Goal: Task Accomplishment & Management: Manage account settings

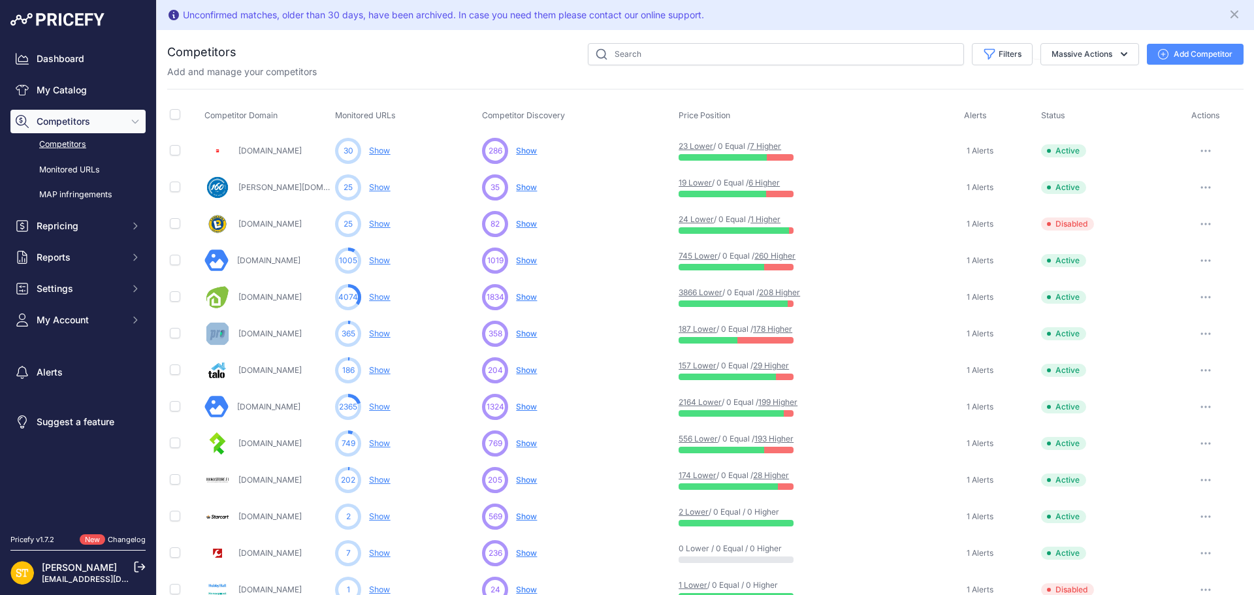
click at [779, 292] on link "208 Higher" at bounding box center [779, 292] width 41 height 10
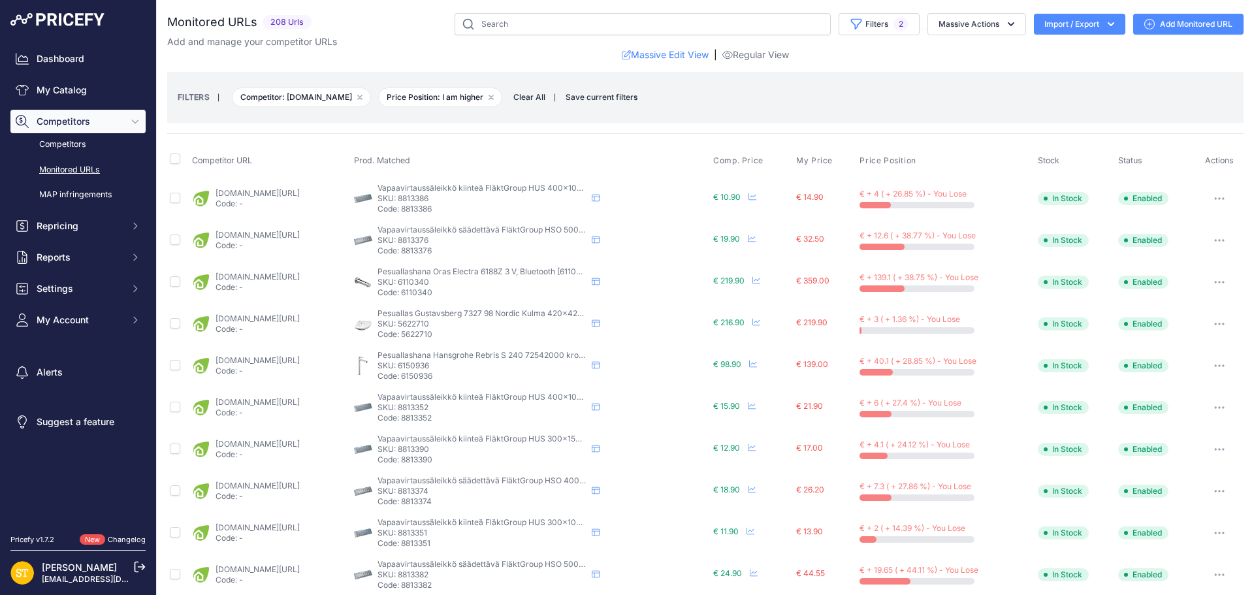
click at [463, 367] on p "SKU: 6150936" at bounding box center [482, 366] width 209 height 10
copy p "6150936"
click at [300, 359] on link "[DOMAIN_NAME][URL]" at bounding box center [258, 360] width 84 height 10
click at [1215, 367] on icon "button" at bounding box center [1220, 366] width 10 height 3
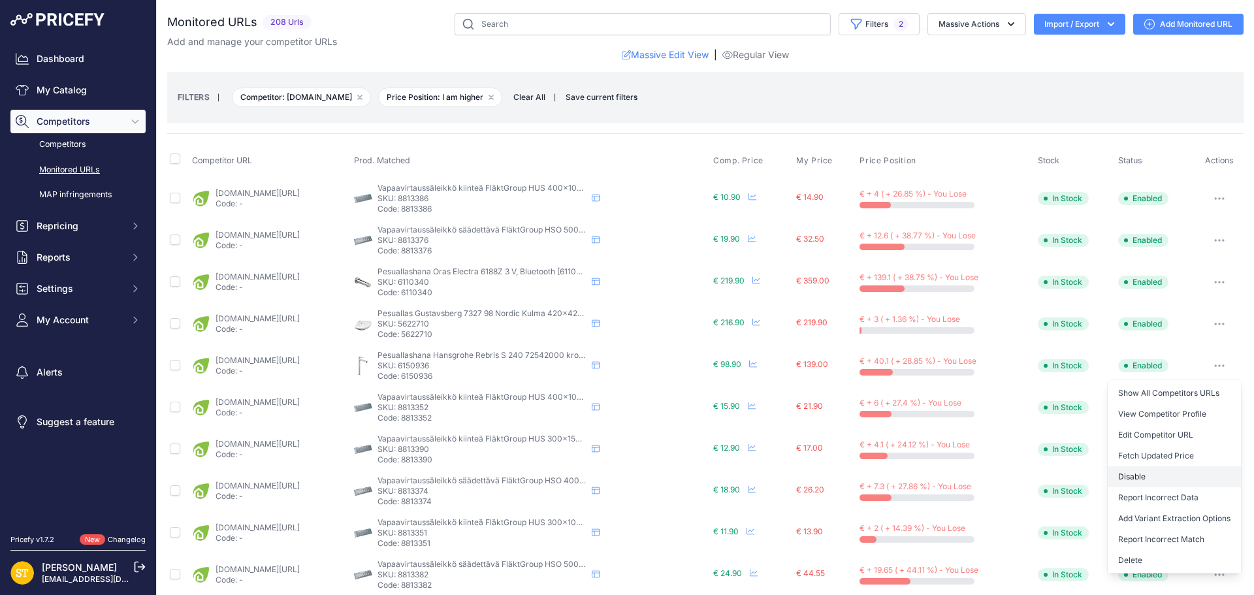
click at [1149, 472] on button "Disable" at bounding box center [1174, 476] width 133 height 21
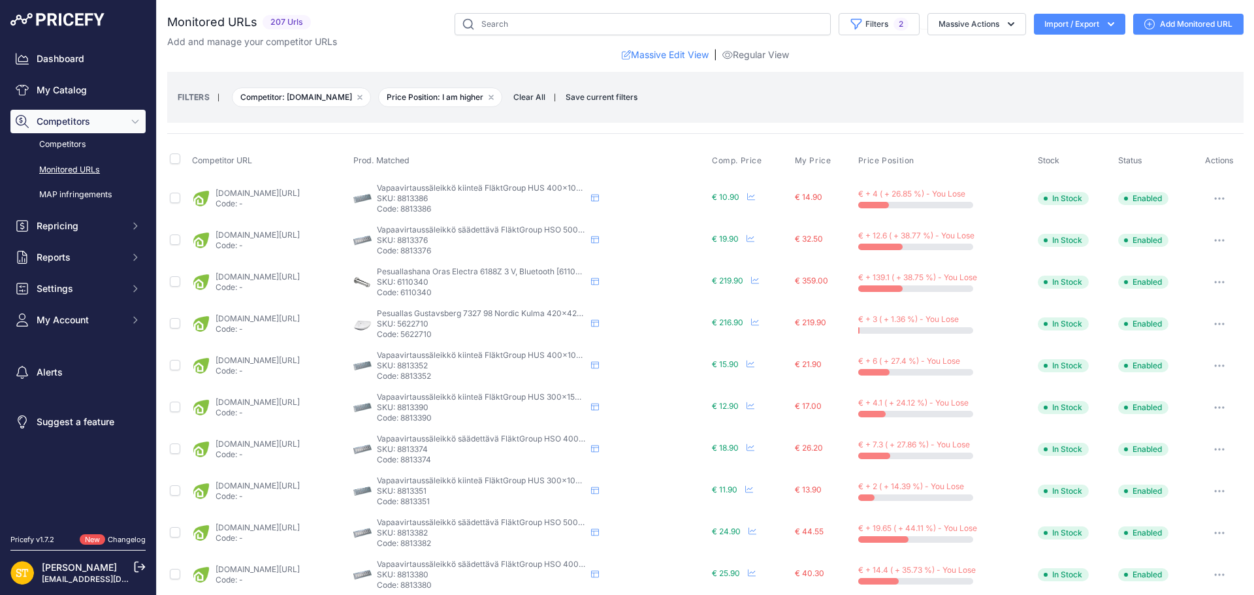
click at [466, 281] on p "SKU: 6110340" at bounding box center [481, 282] width 209 height 10
copy p "6110340"
click at [298, 275] on link "[DOMAIN_NAME][URL]" at bounding box center [258, 277] width 84 height 10
click at [471, 284] on p "SKU: 6110340" at bounding box center [481, 282] width 209 height 10
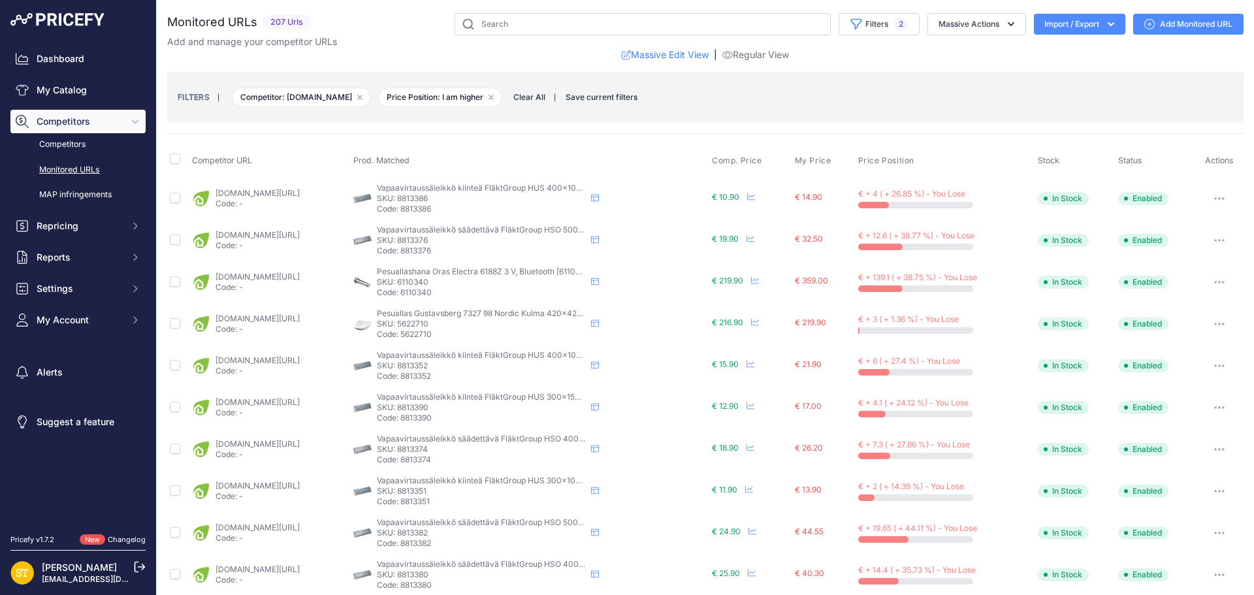
click at [471, 284] on p "SKU: 6110340" at bounding box center [481, 282] width 209 height 10
copy p "6110340"
click at [1215, 281] on icon "button" at bounding box center [1220, 282] width 10 height 3
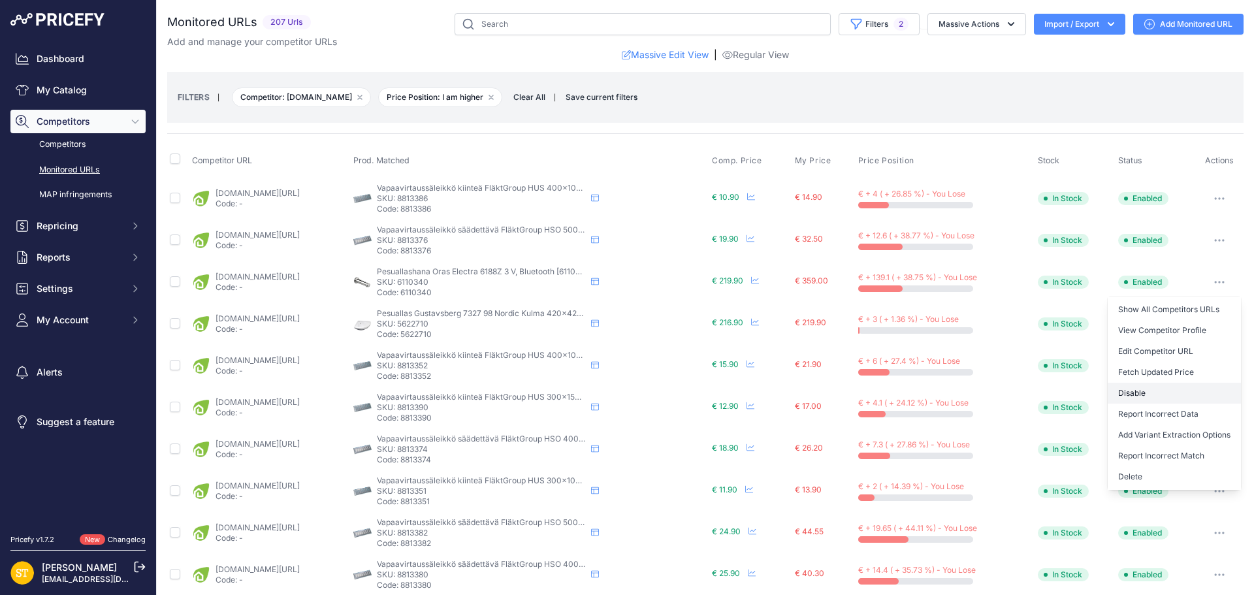
click at [1125, 393] on button "Disable" at bounding box center [1174, 393] width 133 height 21
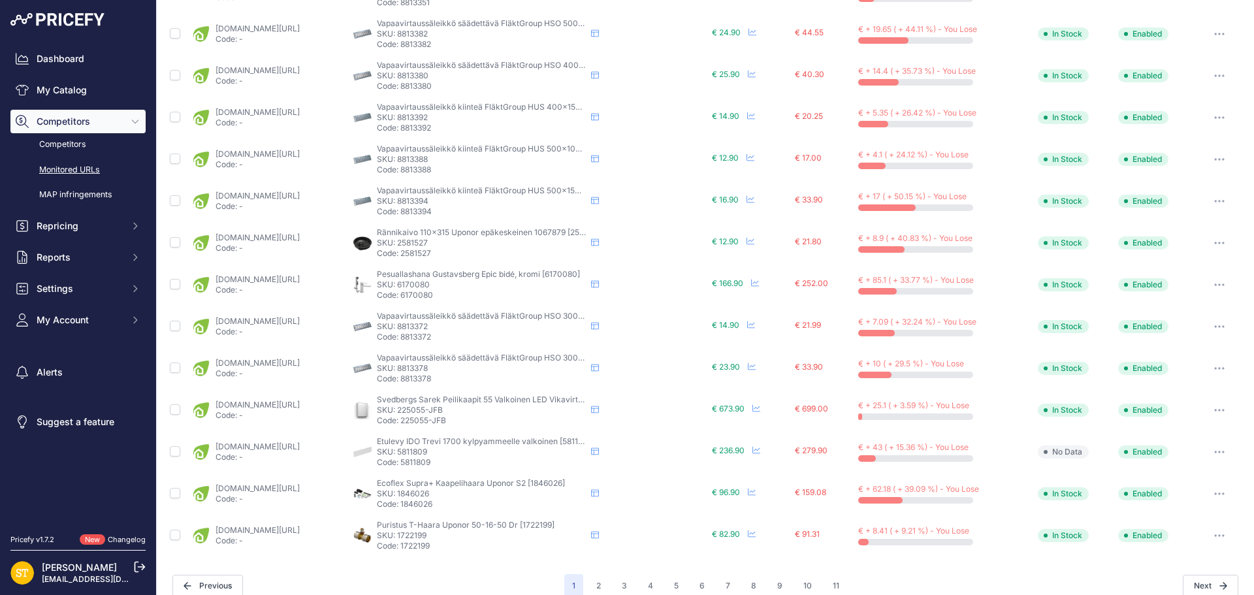
scroll to position [464, 0]
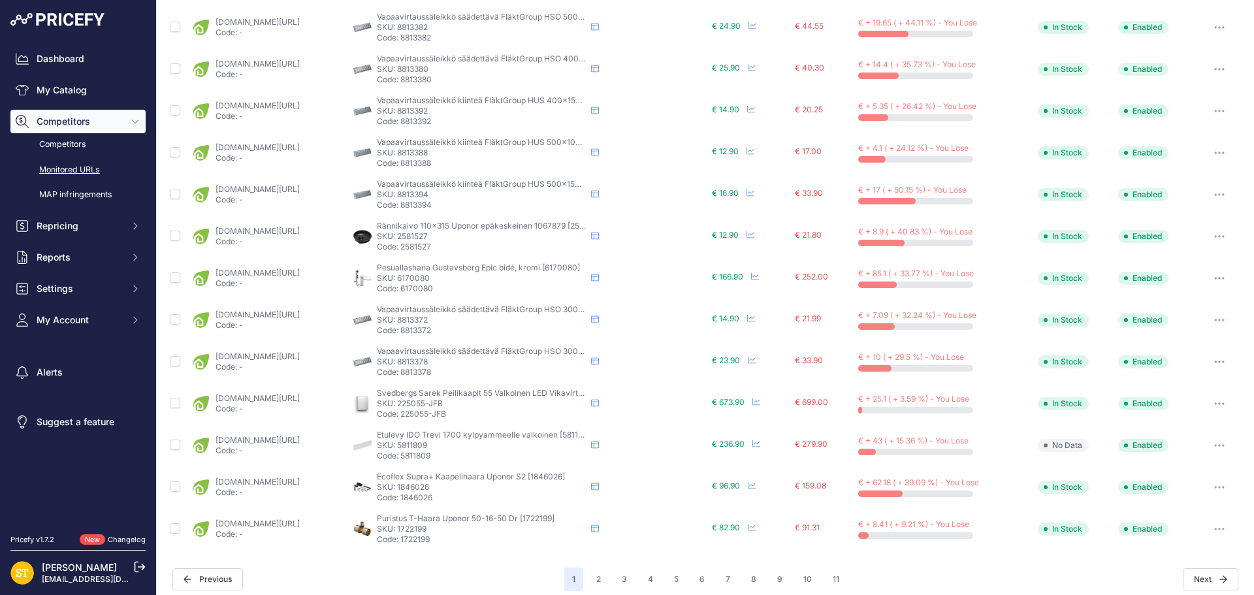
click at [463, 485] on p "SKU: 1846026" at bounding box center [481, 487] width 209 height 10
copy p "1846026"
click at [285, 483] on link "[DOMAIN_NAME][URL]" at bounding box center [258, 482] width 84 height 10
click at [1215, 486] on icon "button" at bounding box center [1220, 487] width 10 height 3
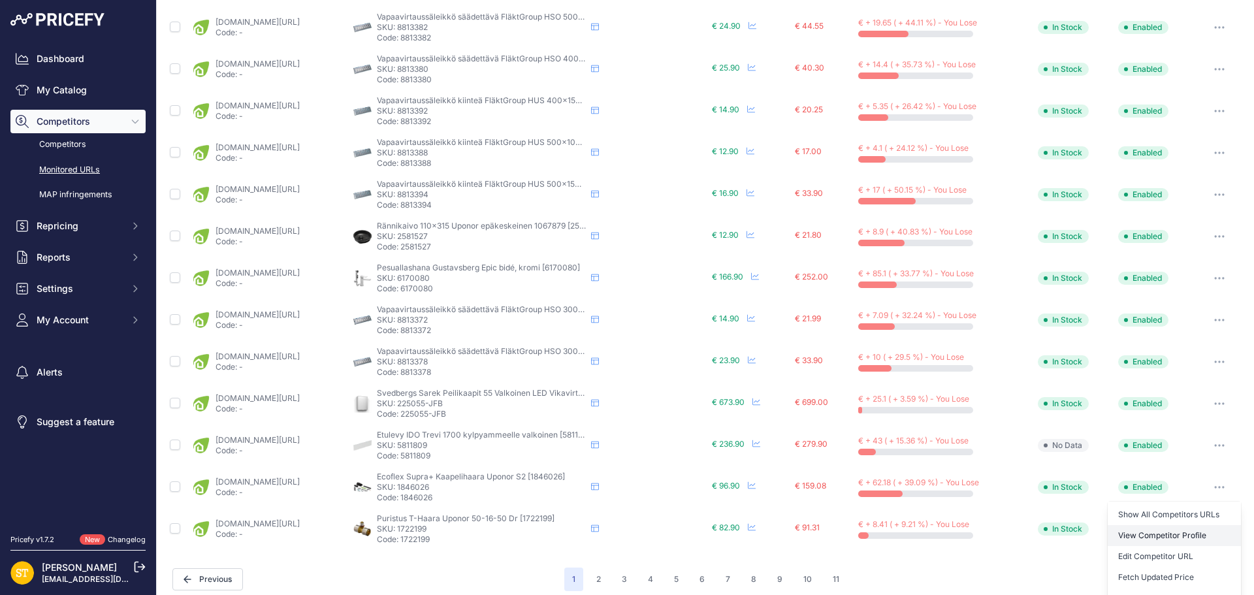
scroll to position [529, 0]
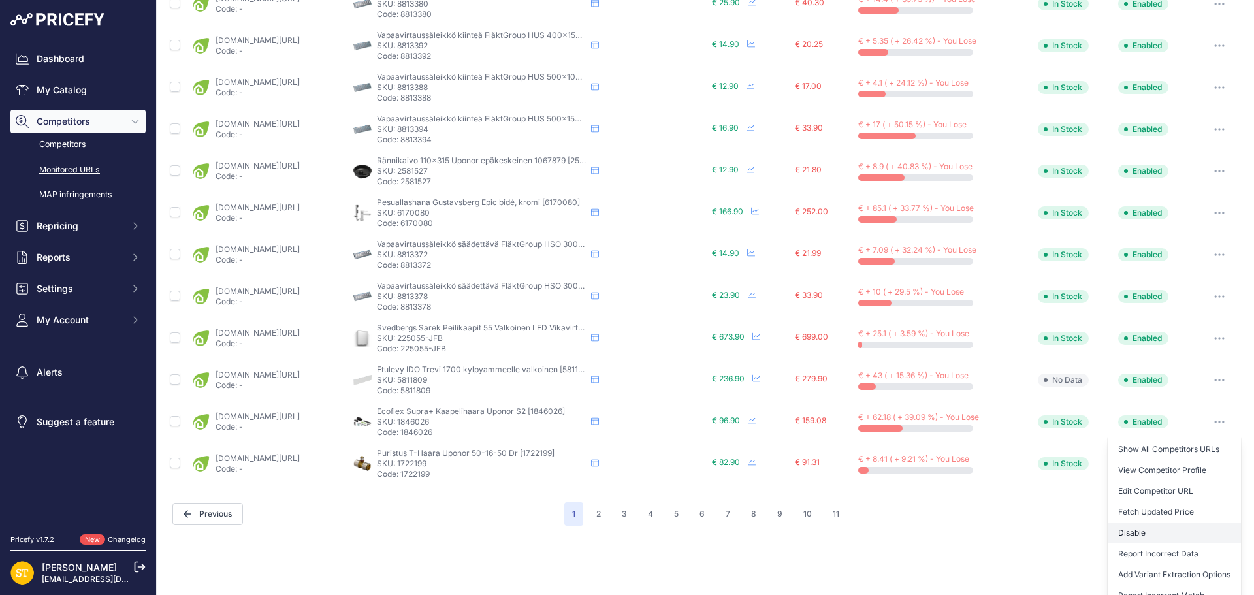
click at [1135, 532] on button "Disable" at bounding box center [1174, 533] width 133 height 21
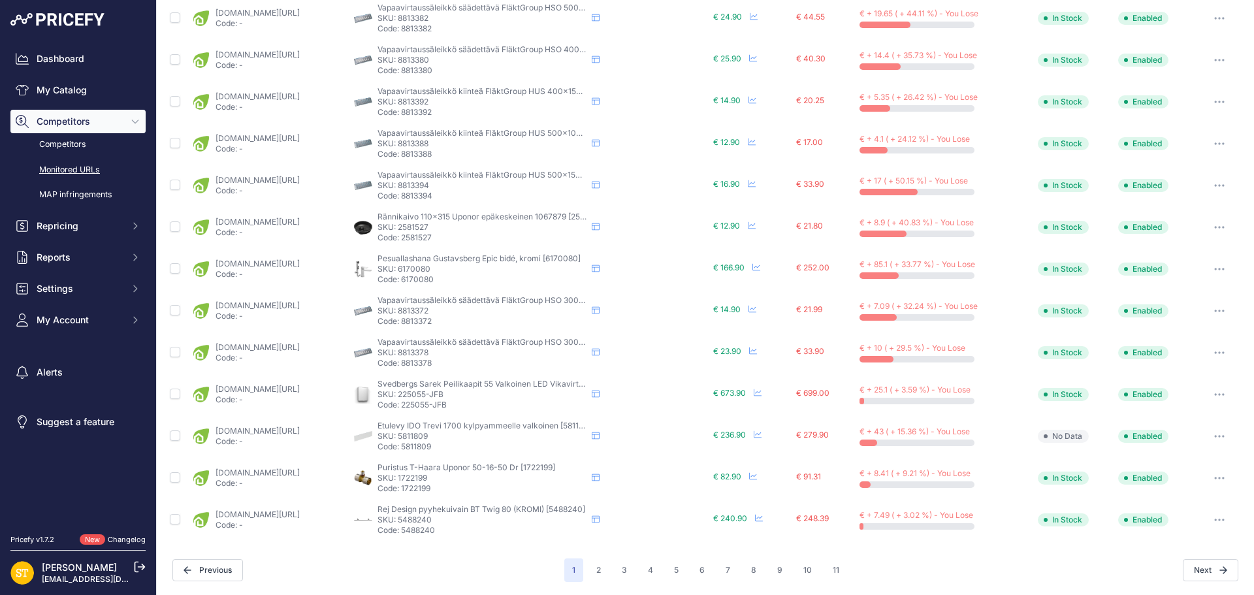
scroll to position [472, 0]
